Goal: Information Seeking & Learning: Check status

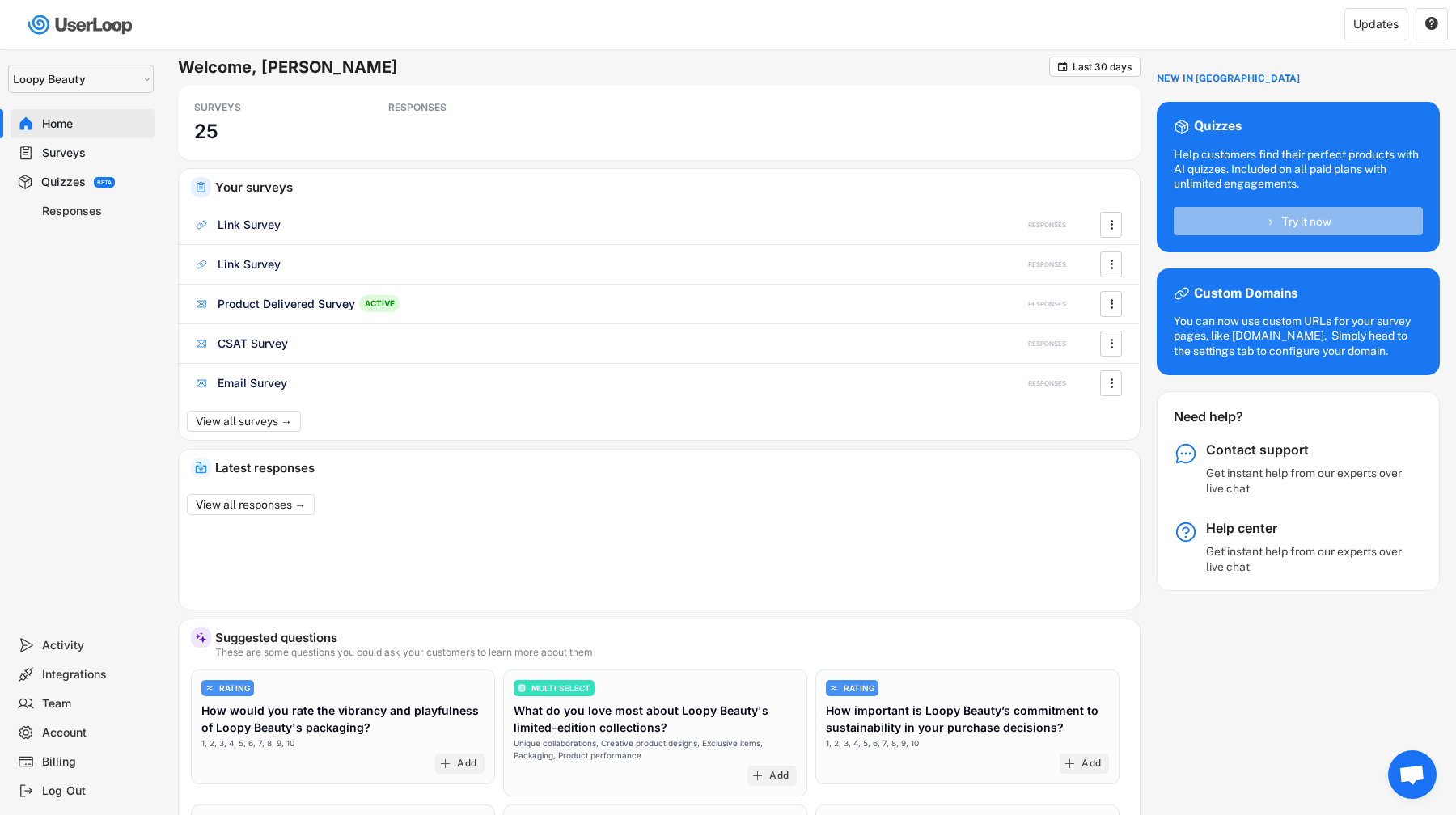
select select ""1348695171700984260__LOOKUP__1621425969652x687239840058835000""
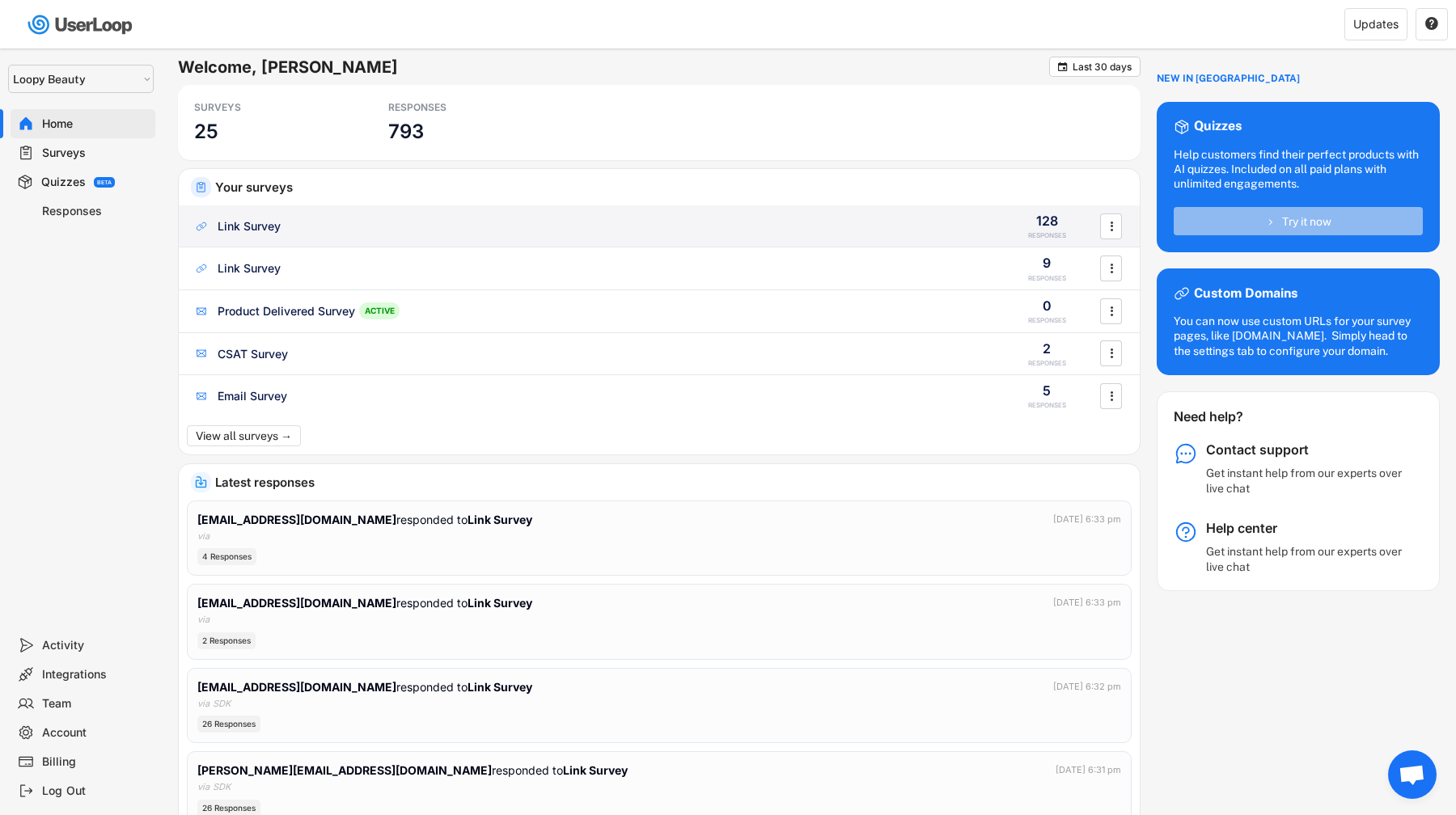
click at [519, 244] on div "Link Survey 128 RESPONSES " at bounding box center [659, 226] width 961 height 42
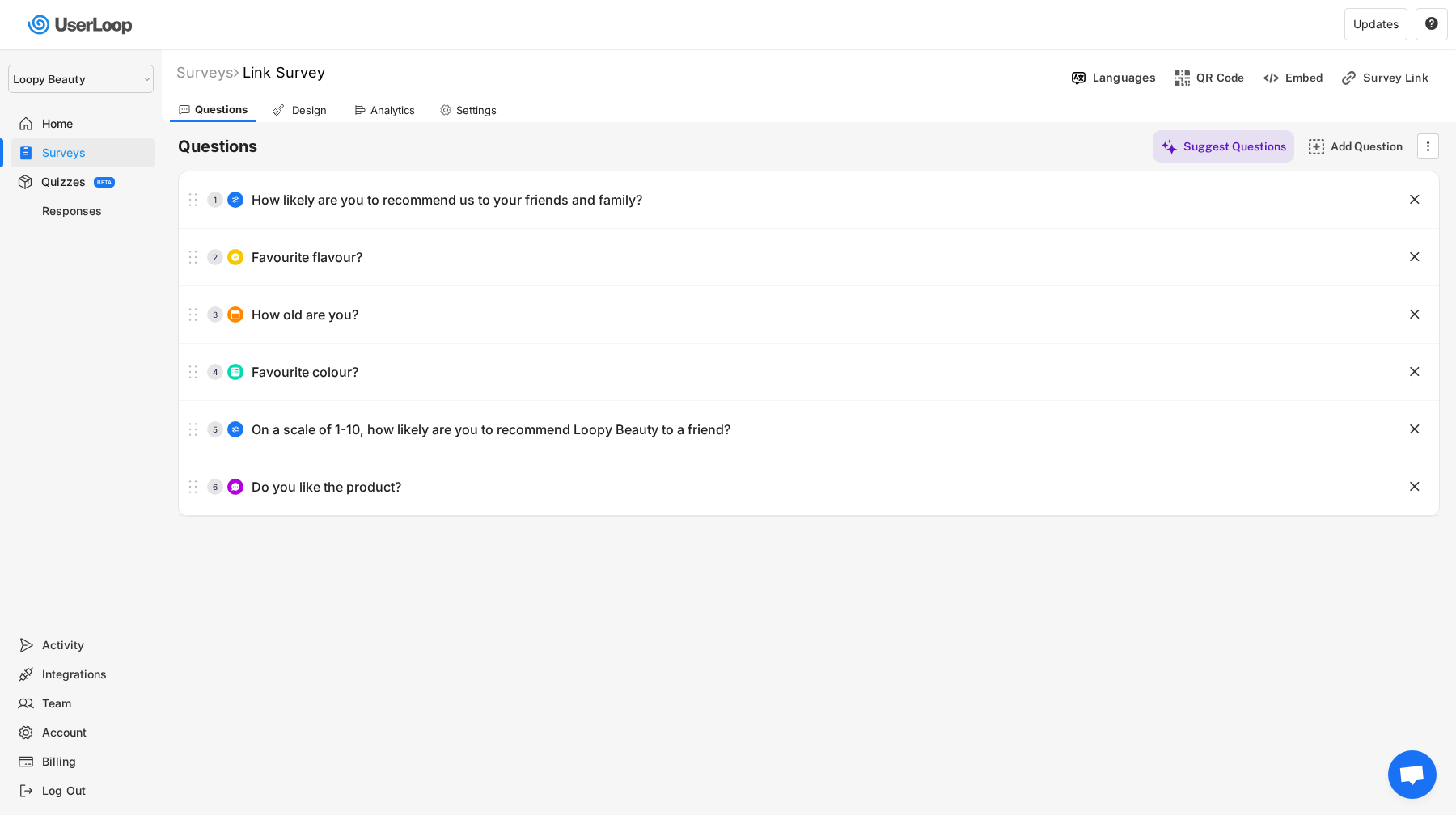
click at [86, 129] on div "Home" at bounding box center [95, 123] width 106 height 15
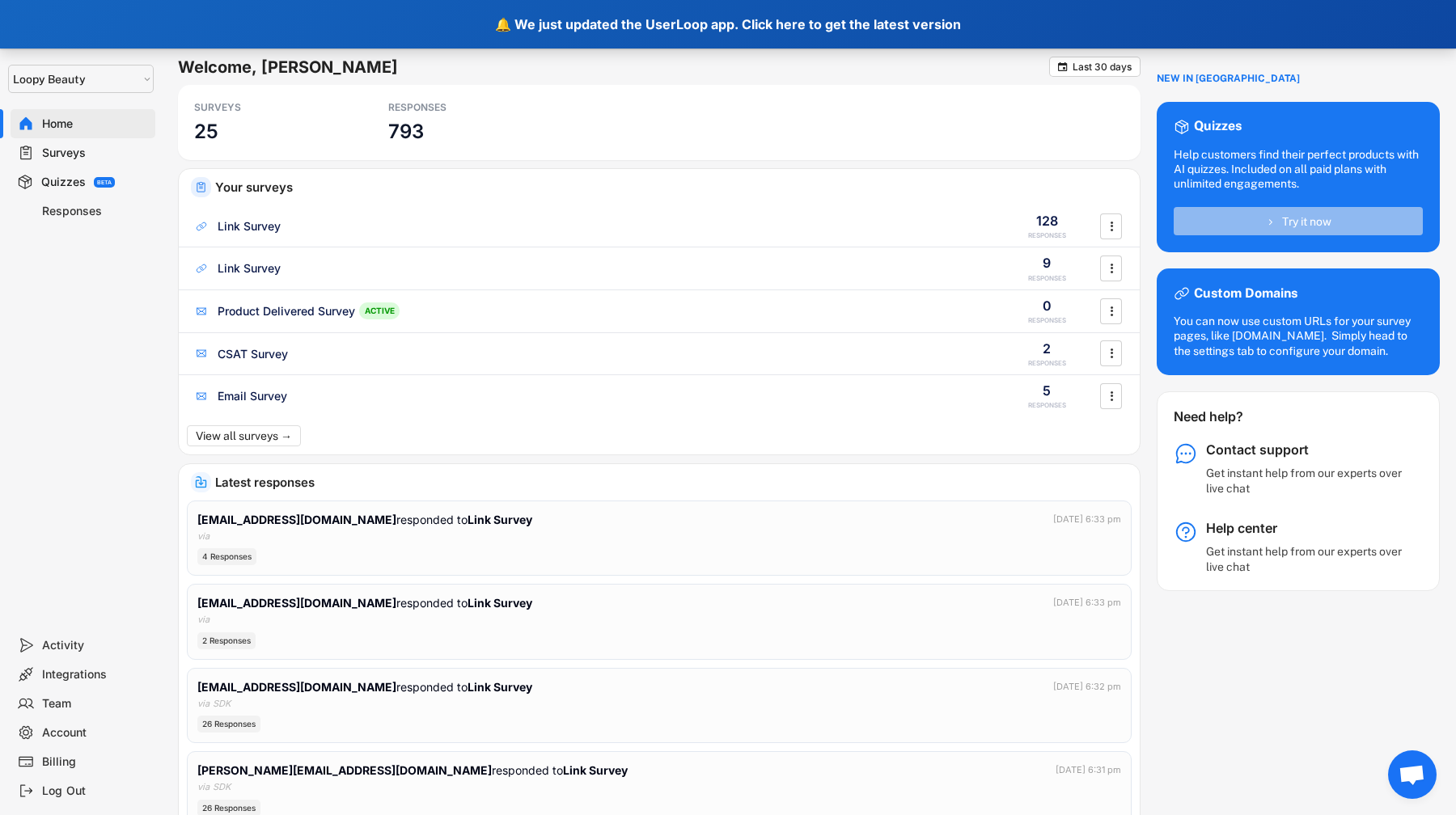
click at [640, 13] on div "🔔 We just updated the UserLoop app. Click here to get the latest version" at bounding box center [728, 24] width 1456 height 49
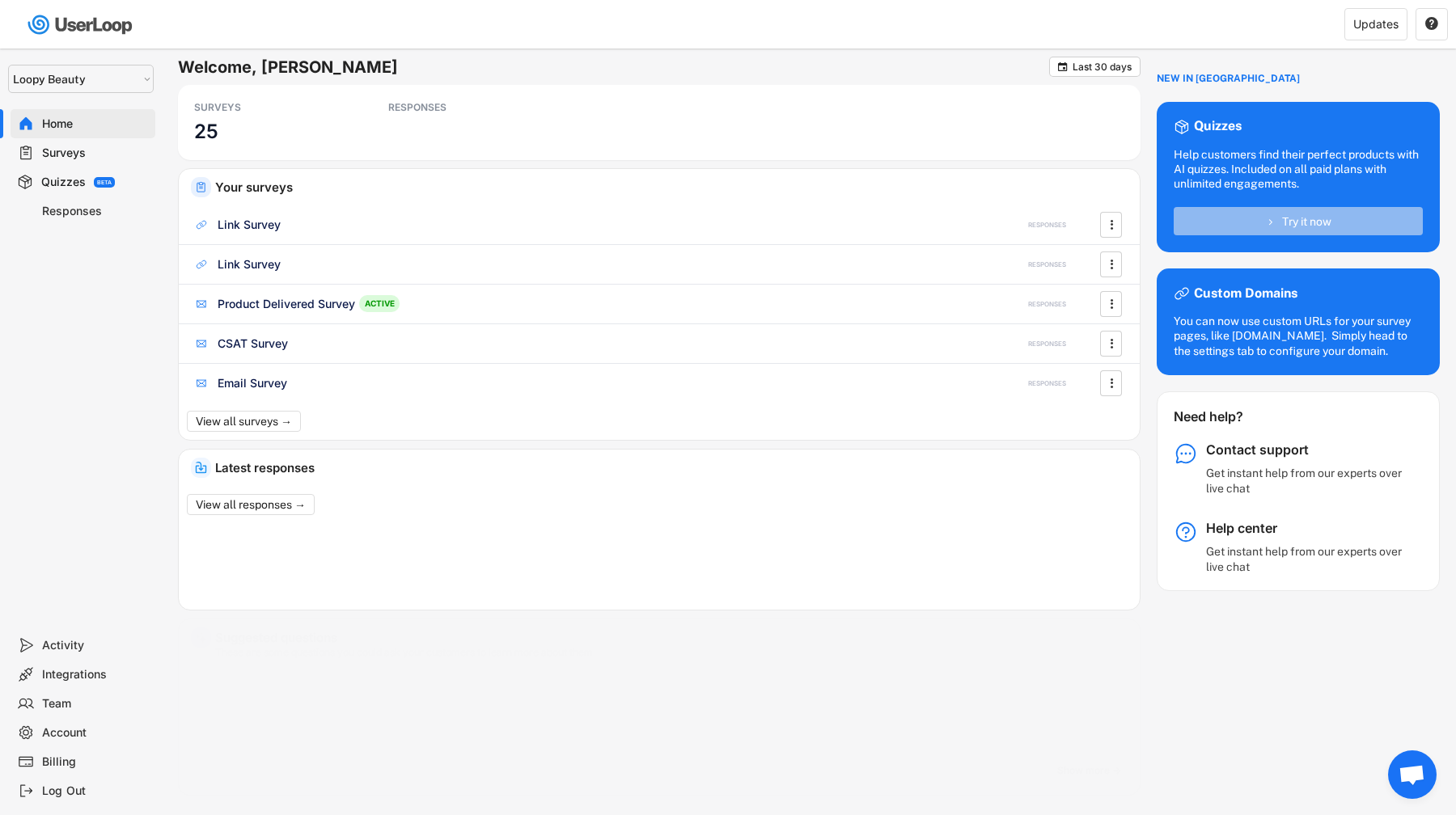
select select ""1348695171700984260__LOOKUP__1621425969652x687239840058835000""
